Goal: Task Accomplishment & Management: Complete application form

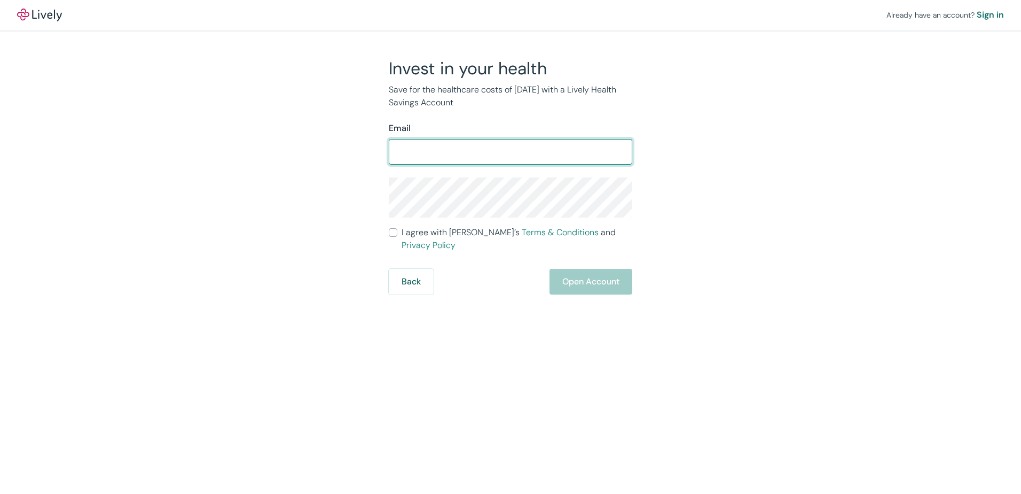
click at [434, 151] on input "Email" at bounding box center [511, 151] width 244 height 21
type input "[EMAIL_ADDRESS][DOMAIN_NAME]"
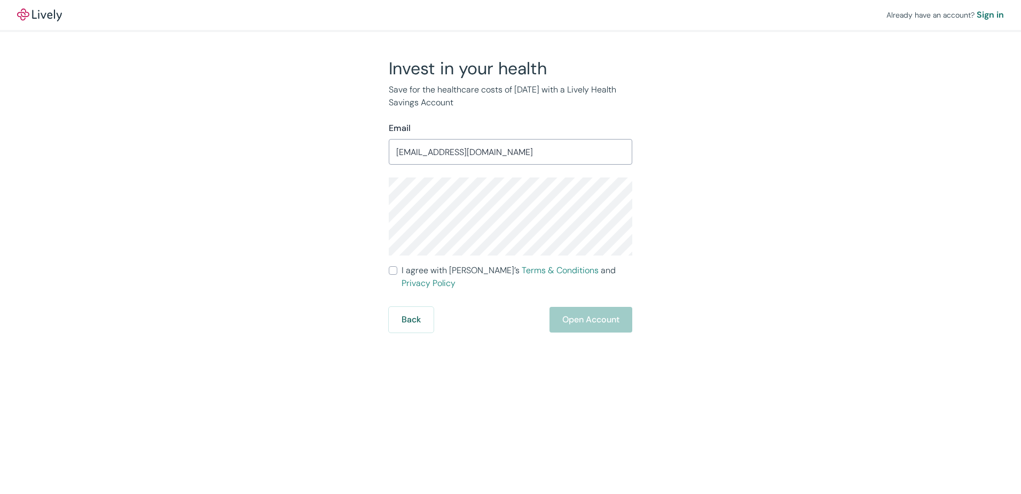
click at [326, 291] on div "Invest in your health Save for the healthcare costs of [DATE] with a Lively Hea…" at bounding box center [504, 195] width 513 height 275
click at [395, 265] on label "I agree with Lively’s Terms & Conditions and Privacy Policy" at bounding box center [511, 277] width 244 height 26
click at [395, 266] on input "I agree with Lively’s Terms & Conditions and Privacy Policy" at bounding box center [393, 270] width 9 height 9
checkbox input "true"
click at [593, 307] on button "Open Account" at bounding box center [591, 320] width 83 height 26
